Goal: Navigation & Orientation: Find specific page/section

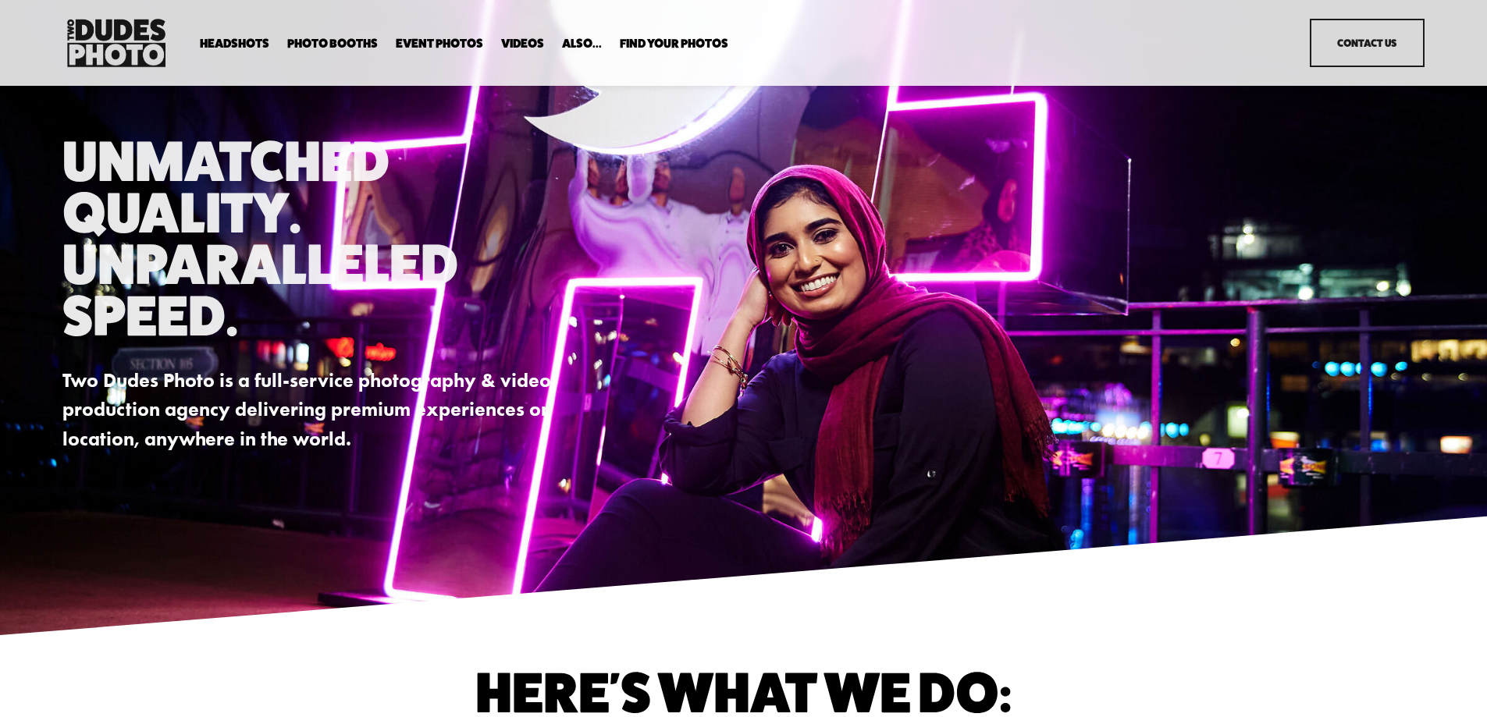
click at [0, 0] on span "Anti Booth" at bounding box center [0, 0] width 0 height 0
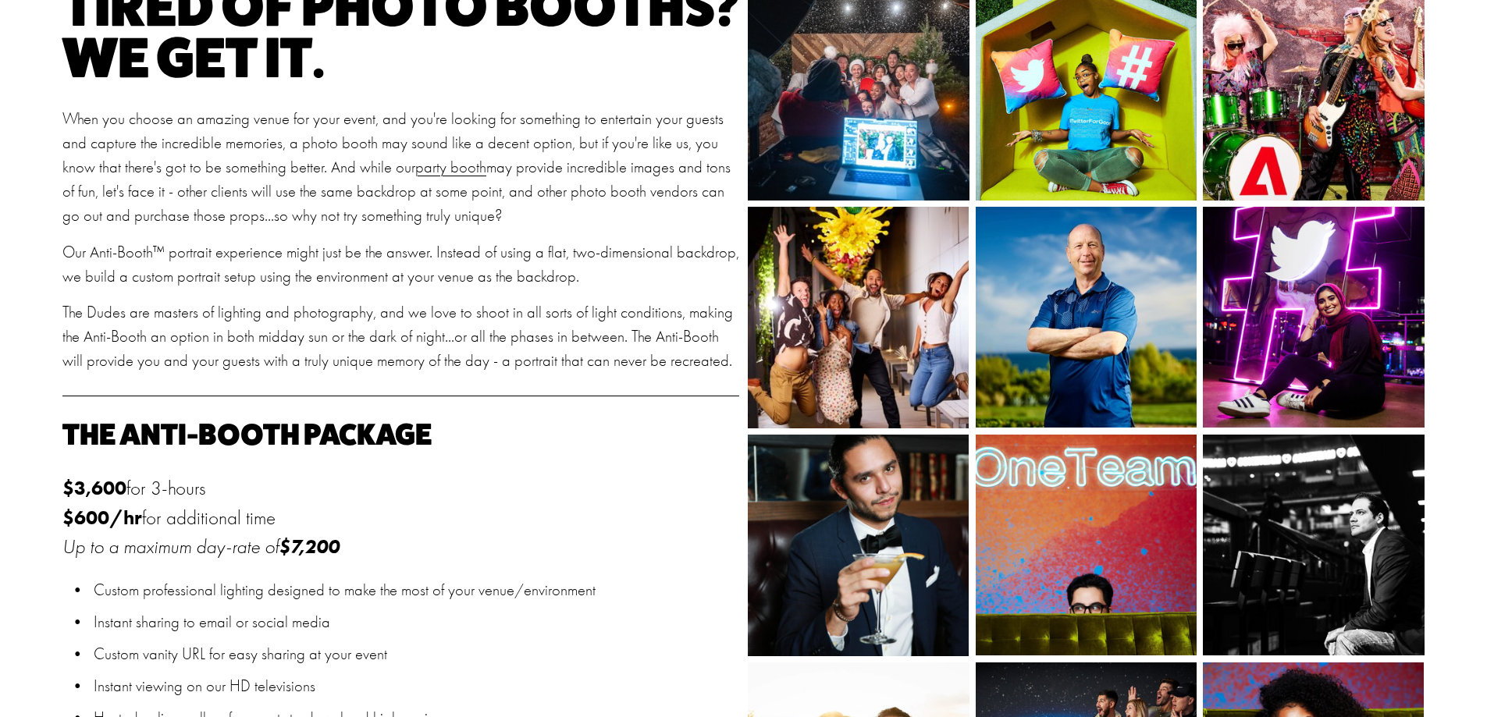
scroll to position [546, 0]
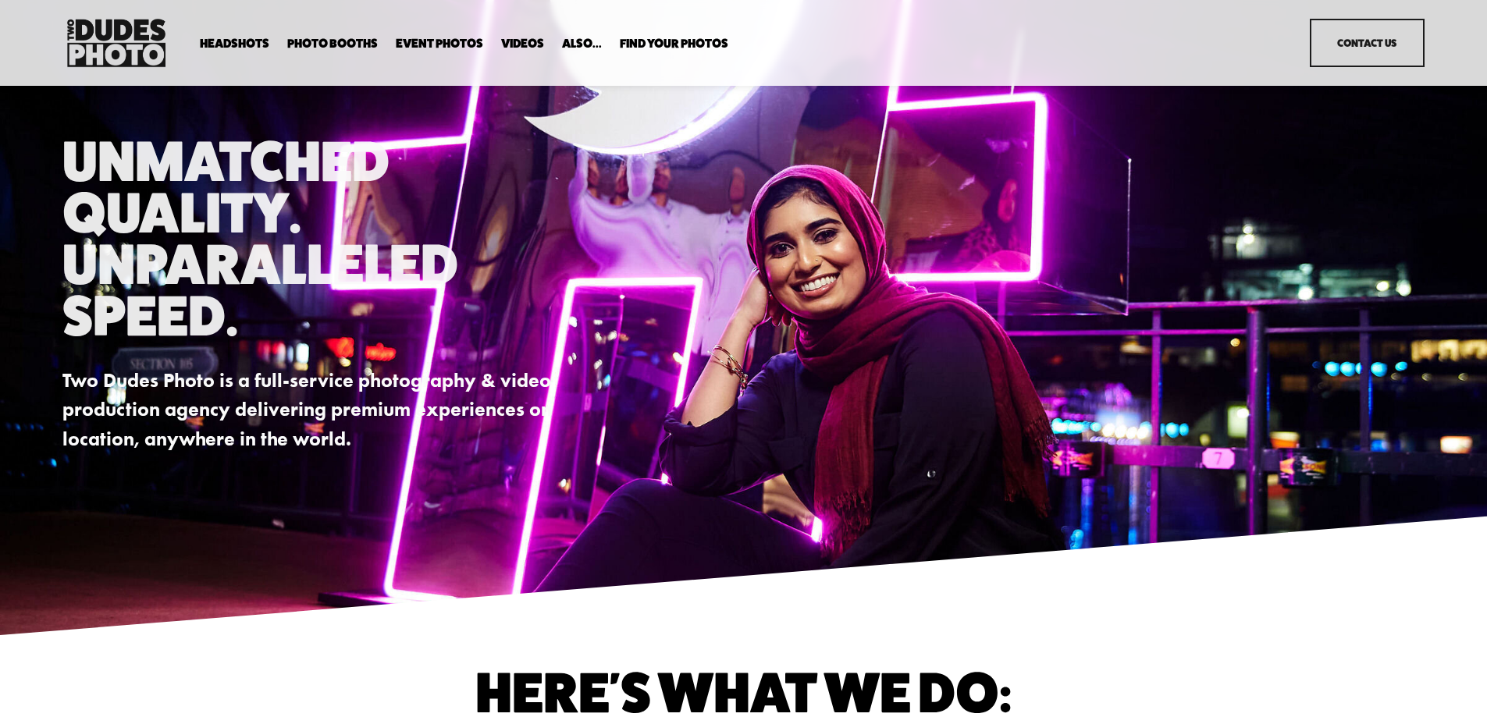
click at [0, 0] on span "Party Booth" at bounding box center [0, 0] width 0 height 0
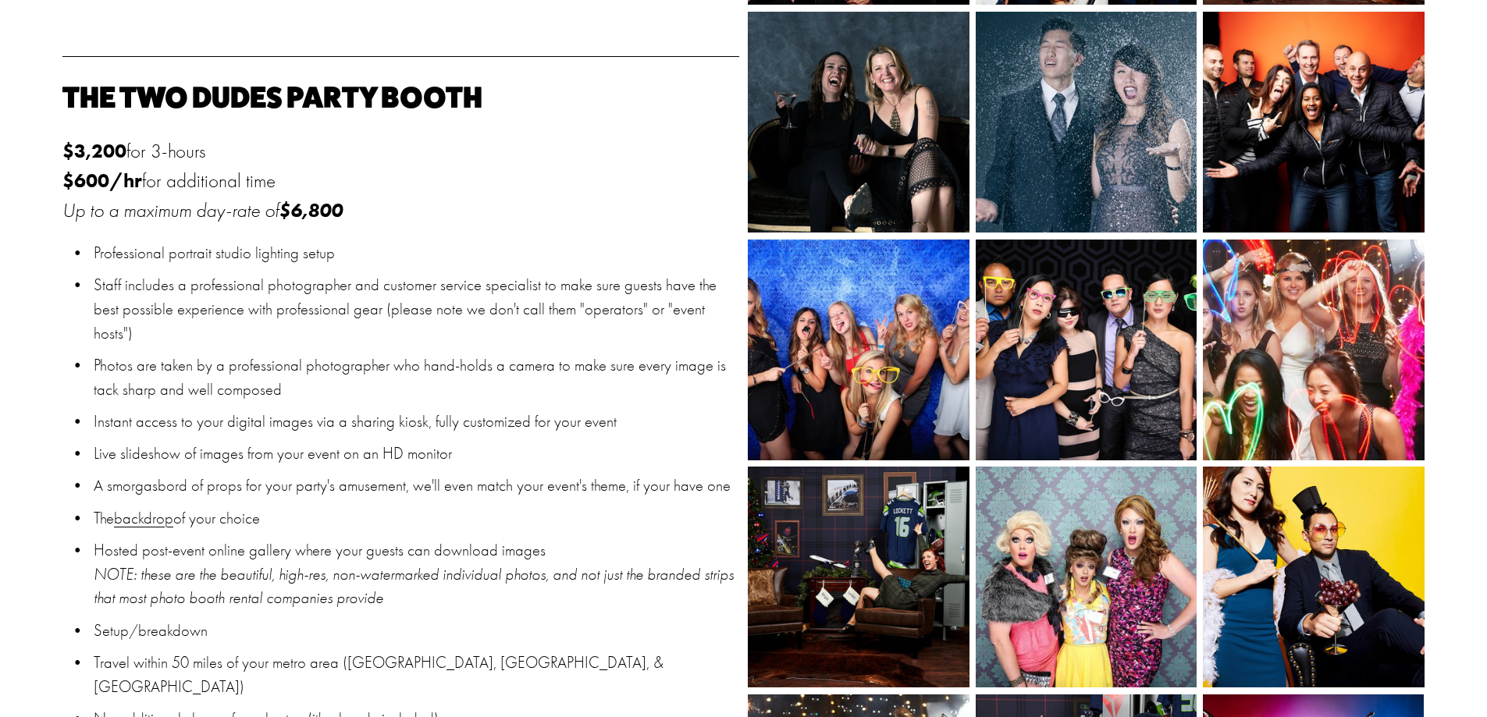
scroll to position [1327, 0]
